Goal: Task Accomplishment & Management: Use online tool/utility

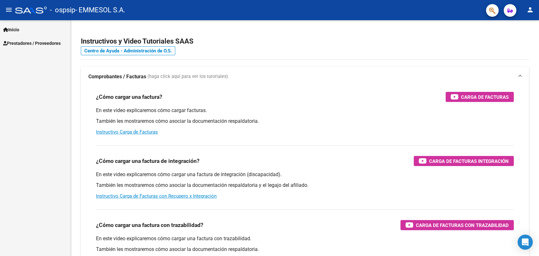
click at [50, 49] on link "Prestadores / Proveedores" at bounding box center [35, 43] width 70 height 14
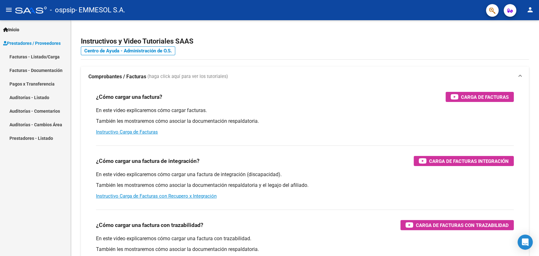
click at [31, 51] on link "Facturas - Listado/Carga" at bounding box center [35, 57] width 70 height 14
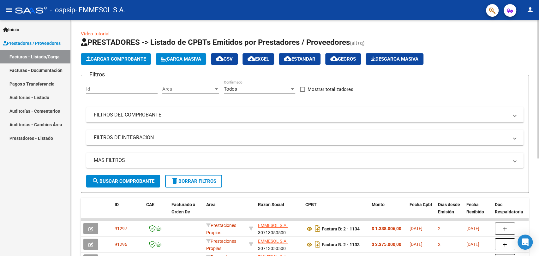
click at [527, 44] on h1 "PRESTADORES -> Listado de CPBTs Emitidos por Prestadores / Proveedores (alt+q)" at bounding box center [305, 42] width 448 height 11
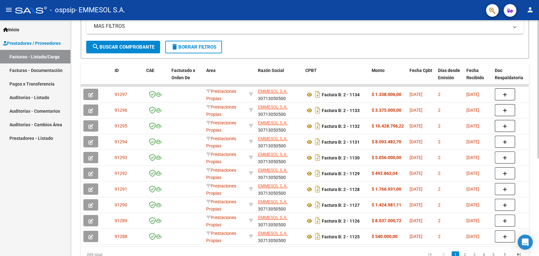
click at [539, 124] on div at bounding box center [539, 170] width 2 height 138
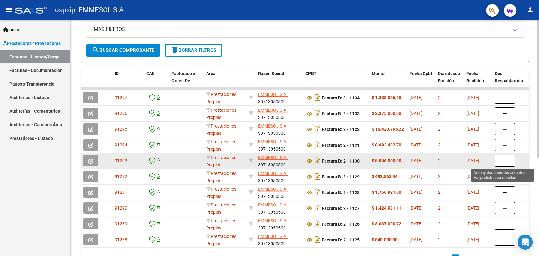
click at [496, 163] on button "button" at bounding box center [505, 161] width 20 height 12
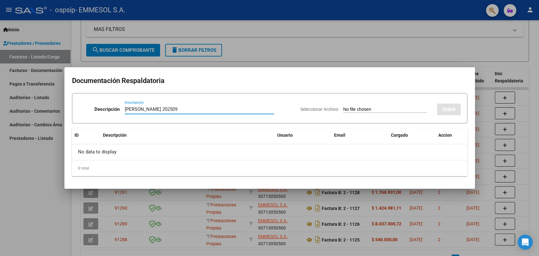
type input "[PERSON_NAME] 202509"
click at [343, 107] on input "Seleccionar Archivo" at bounding box center [385, 110] width 84 height 6
type input "C:\fakepath\[PERSON_NAME] 202509.zip"
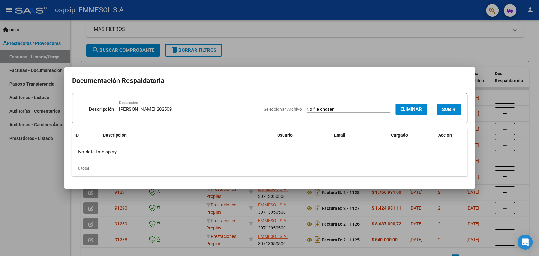
click at [450, 109] on span "SUBIR" at bounding box center [449, 110] width 14 height 6
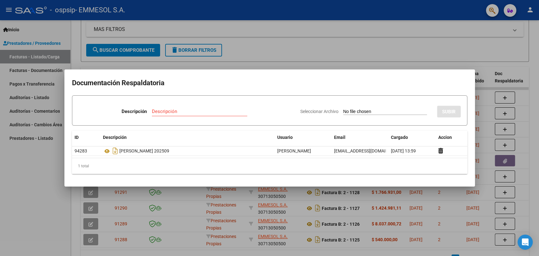
click at [442, 24] on div at bounding box center [269, 128] width 539 height 256
